Goal: Navigation & Orientation: Go to known website

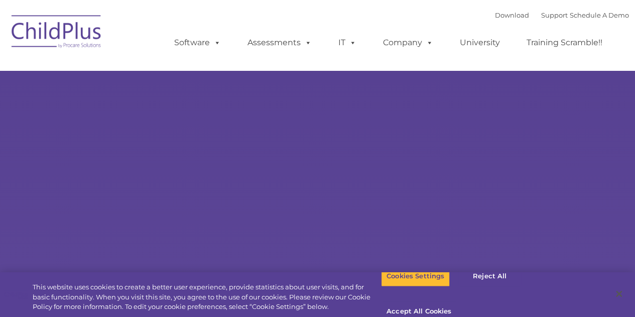
select select "MEDIUM"
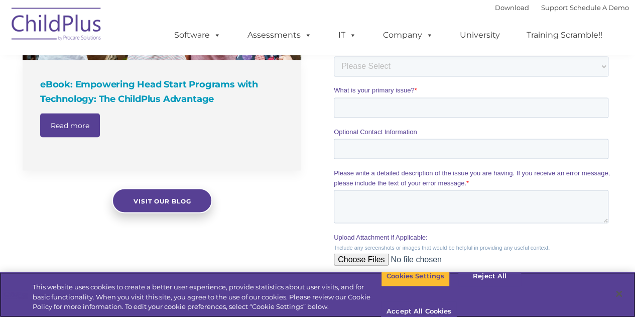
scroll to position [865, 0]
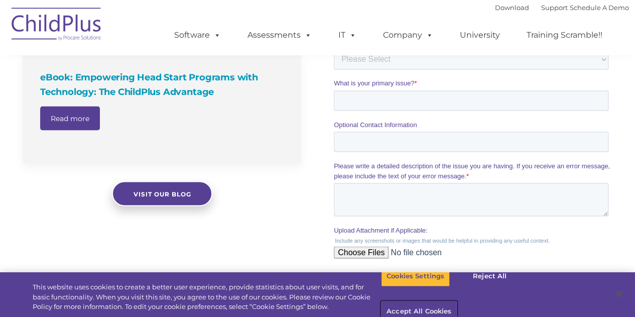
click at [457, 301] on button "Accept All Cookies" at bounding box center [419, 311] width 76 height 21
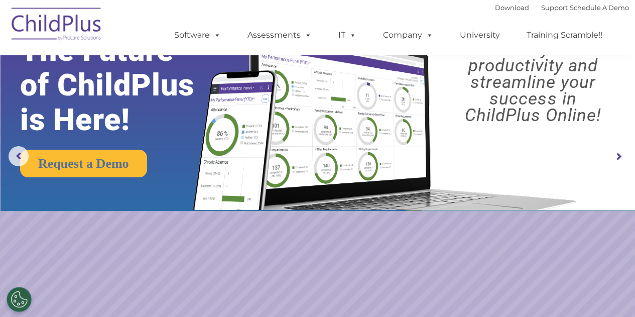
scroll to position [0, 0]
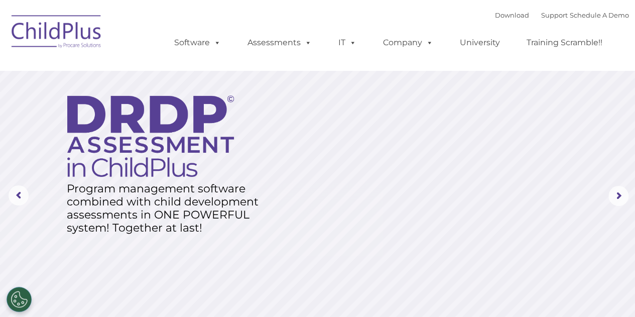
click at [73, 38] on img at bounding box center [57, 33] width 100 height 50
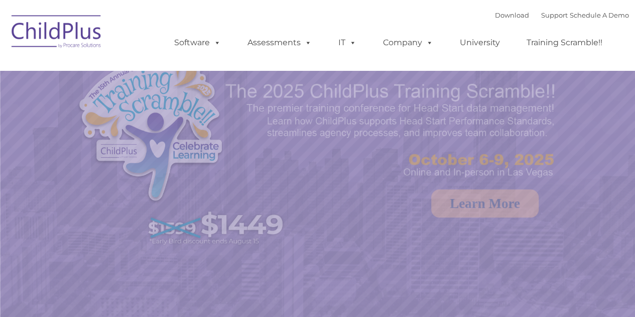
select select "MEDIUM"
